Goal: Transaction & Acquisition: Purchase product/service

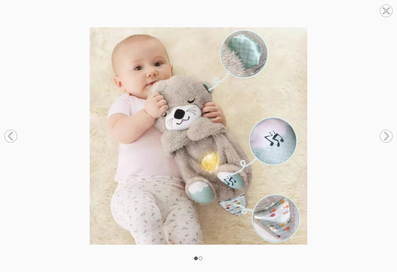
click at [385, 6] on circle at bounding box center [386, 11] width 13 height 13
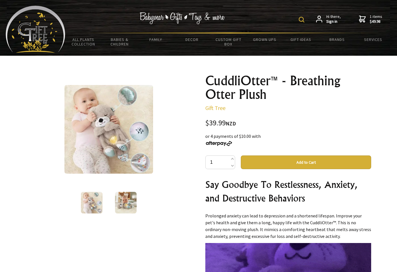
click at [376, 18] on span "1 items $49.98" at bounding box center [376, 19] width 13 height 10
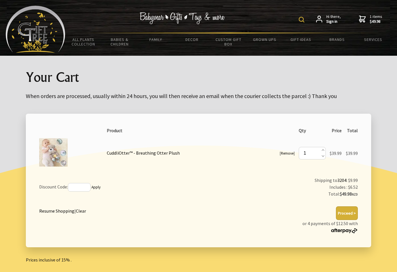
click at [345, 216] on button "Proceed >" at bounding box center [347, 213] width 22 height 14
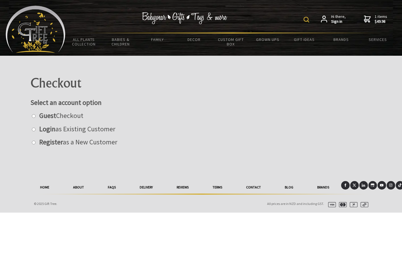
click at [52, 115] on strong "Guest" at bounding box center [47, 115] width 17 height 9
click at [36, 115] on input "radio" at bounding box center [34, 116] width 4 height 4
radio input "true"
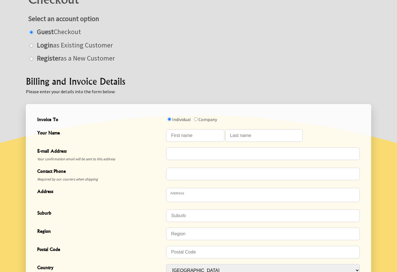
scroll to position [85, 0]
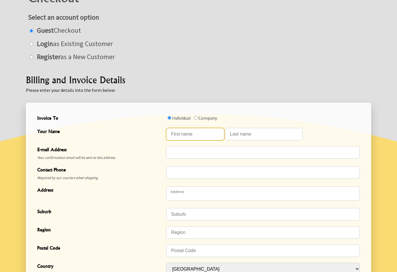
click at [201, 131] on input "Your Name" at bounding box center [195, 134] width 58 height 13
type input "Rebecca"
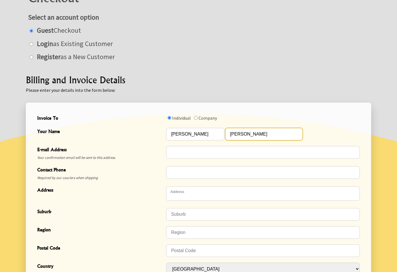
type input "Rosser"
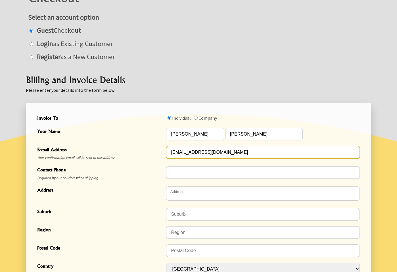
type input "priestessoflight@hotmail.co.nz"
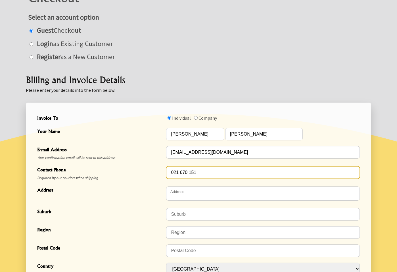
type input "021 670 151"
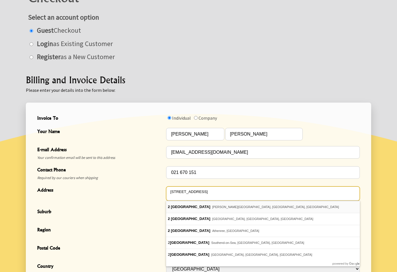
type textarea "2 Sandleigh Road"
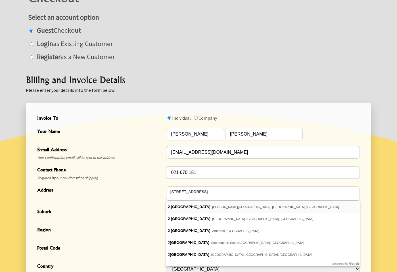
type input "Hamilton Lake"
type input "Hamilton"
type input "3204"
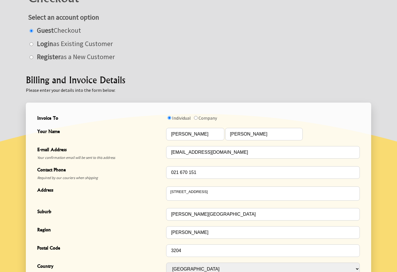
click at [136, 205] on div "Suburb Hamilton Lake" at bounding box center [198, 214] width 327 height 18
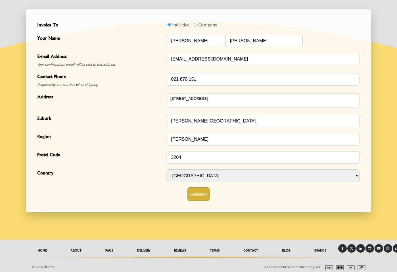
scroll to position [182, 0]
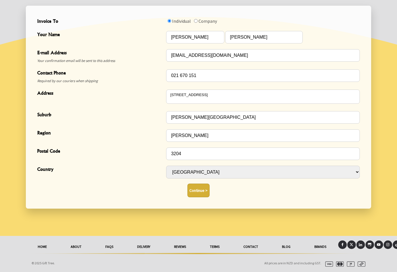
click at [201, 190] on button "Continue >" at bounding box center [199, 191] width 22 height 14
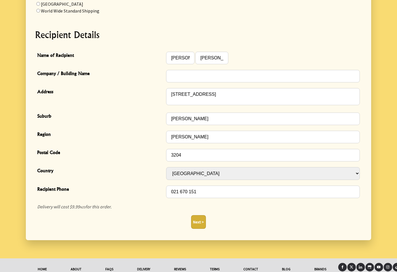
scroll to position [142, 0]
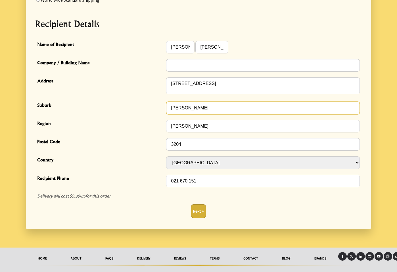
drag, startPoint x: 193, startPoint y: 107, endPoint x: 158, endPoint y: 106, distance: 34.7
click at [158, 109] on div "Suburb hamilton" at bounding box center [198, 108] width 327 height 18
type input "Hamilton Lake"
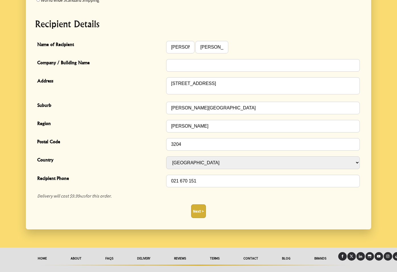
click at [135, 146] on span "Postal Code" at bounding box center [100, 142] width 126 height 8
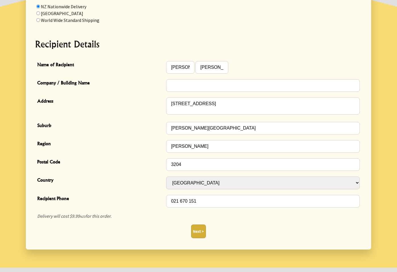
scroll to position [125, 0]
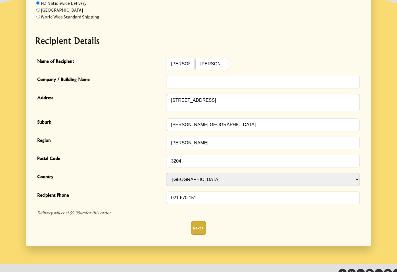
click at [203, 231] on button "Next >" at bounding box center [198, 228] width 15 height 14
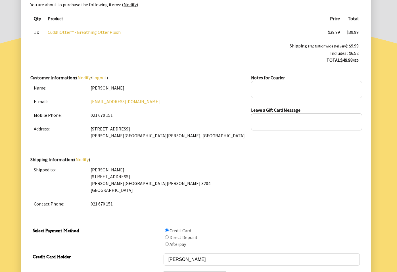
scroll to position [199, 0]
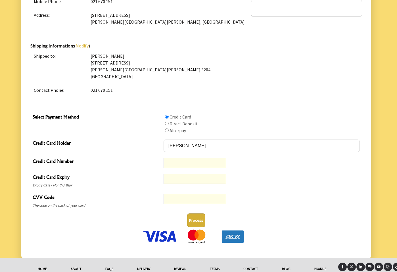
click at [266, 184] on div at bounding box center [262, 181] width 196 height 16
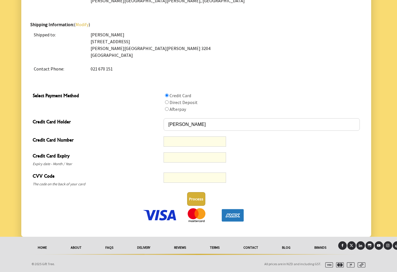
scroll to position [221, 0]
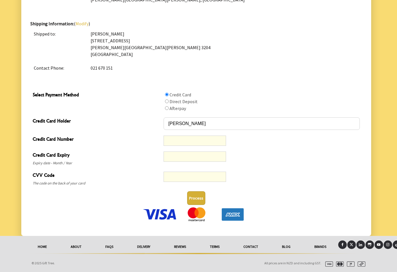
click at [203, 200] on button "Process" at bounding box center [196, 198] width 18 height 14
